Goal: Navigation & Orientation: Find specific page/section

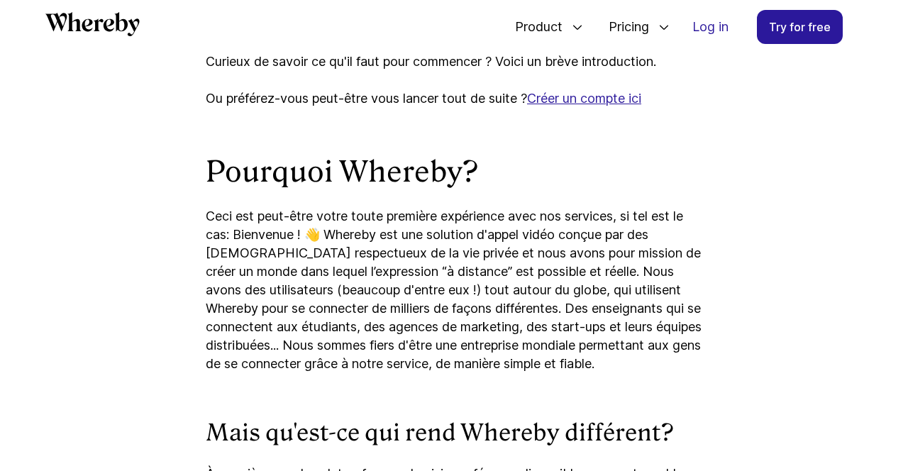
scroll to position [1164, 0]
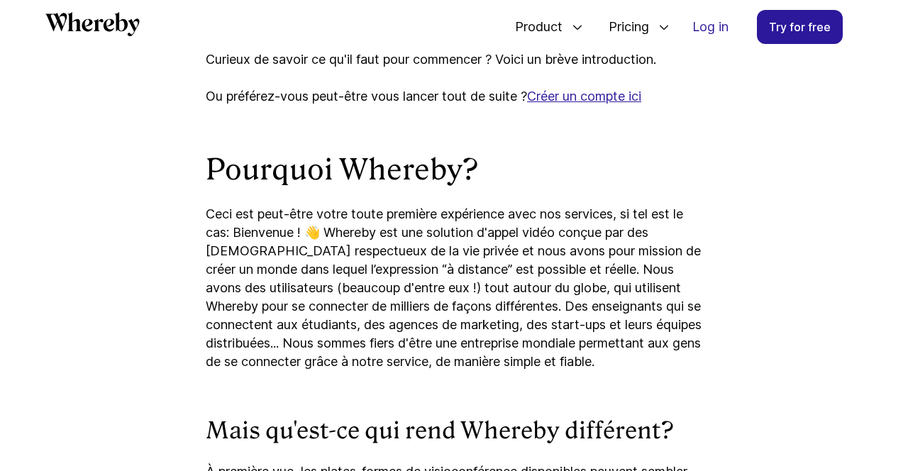
click at [527, 104] on u "Créer un compte ici" at bounding box center [584, 96] width 114 height 15
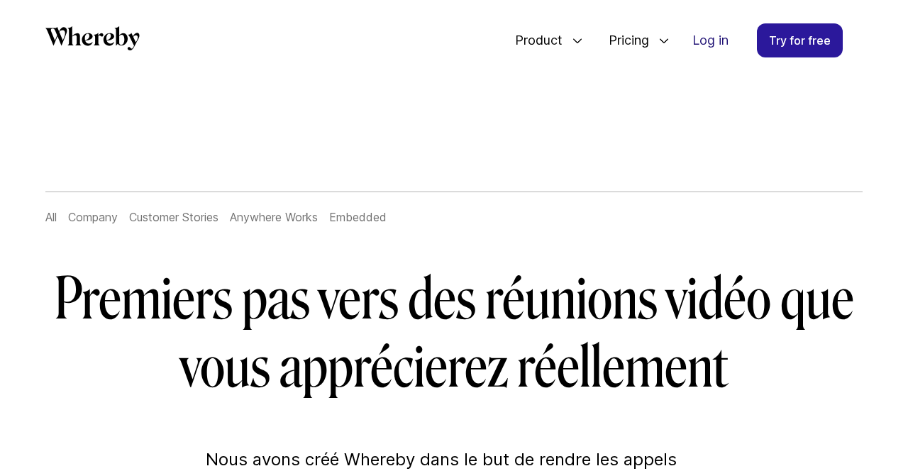
click at [722, 47] on link "Log in" at bounding box center [710, 40] width 59 height 33
click at [727, 41] on link "Log in" at bounding box center [710, 40] width 59 height 33
click at [721, 40] on link "Log in" at bounding box center [710, 40] width 59 height 33
